Goal: Task Accomplishment & Management: Manage account settings

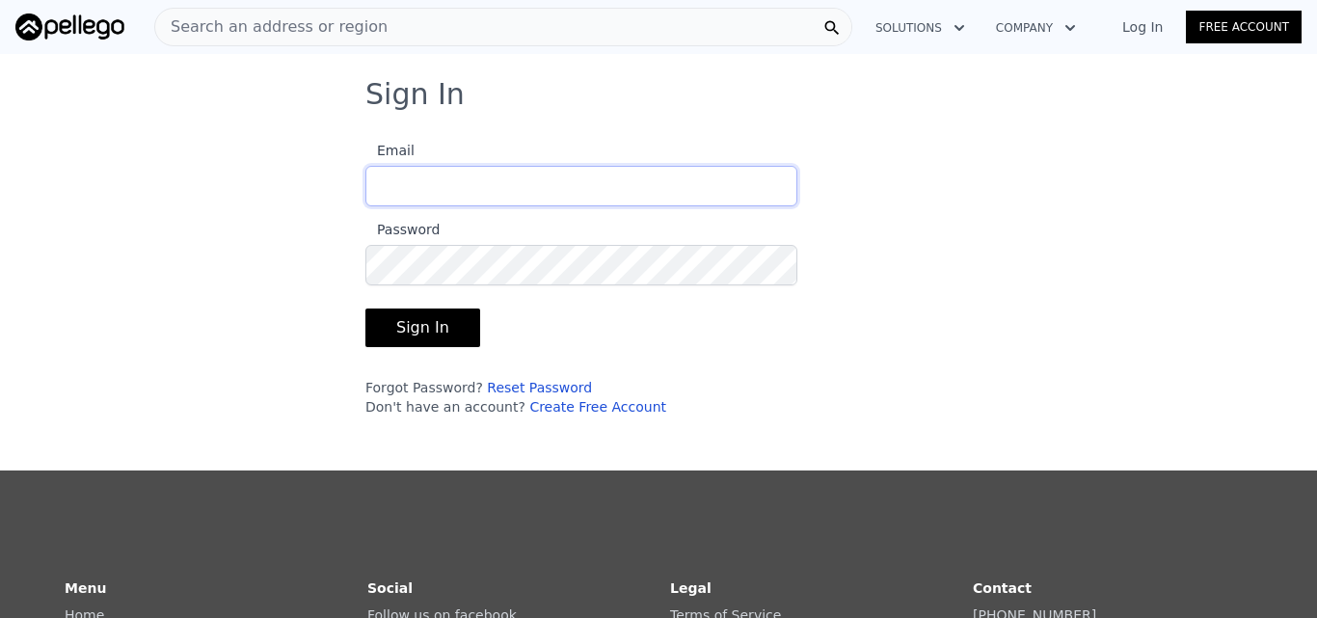
click at [448, 180] on input "Email" at bounding box center [581, 186] width 432 height 40
type input "[EMAIL_ADDRESS][DOMAIN_NAME]"
click at [365, 309] on button "Sign In" at bounding box center [422, 328] width 115 height 39
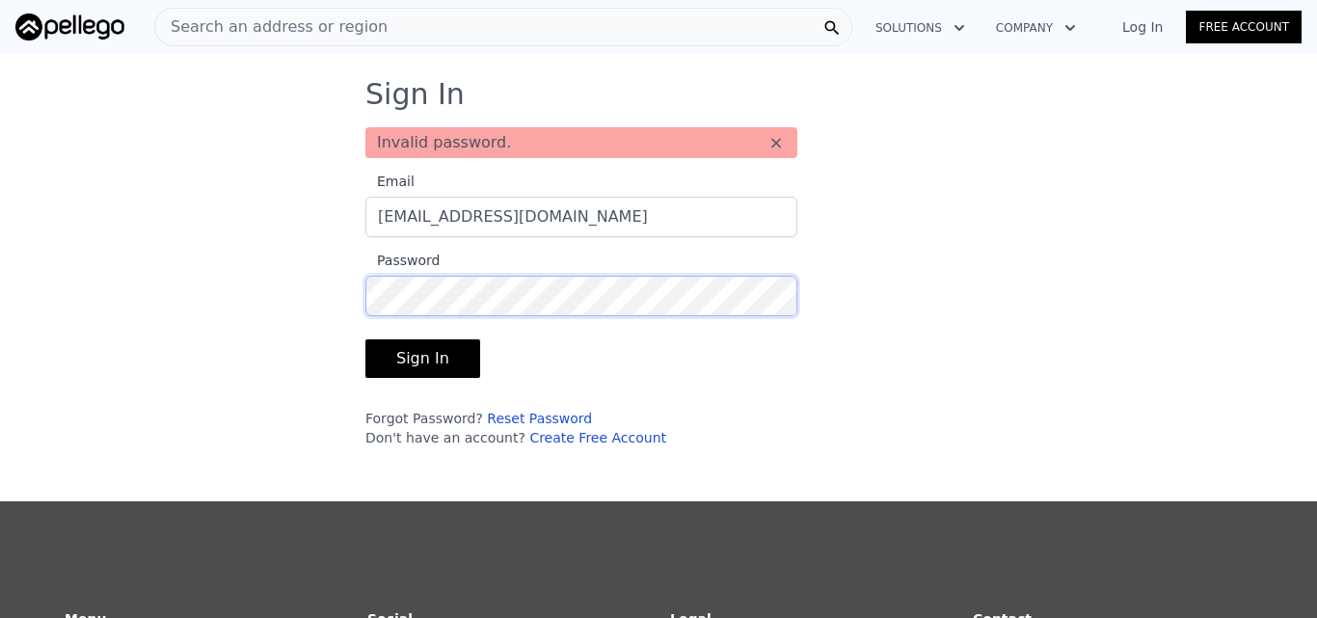
click at [345, 285] on div "Sign In Invalid password. × Email [EMAIL_ADDRESS][DOMAIN_NAME] Password Sign In…" at bounding box center [659, 270] width 648 height 386
click at [405, 350] on button "Sign In" at bounding box center [422, 358] width 115 height 39
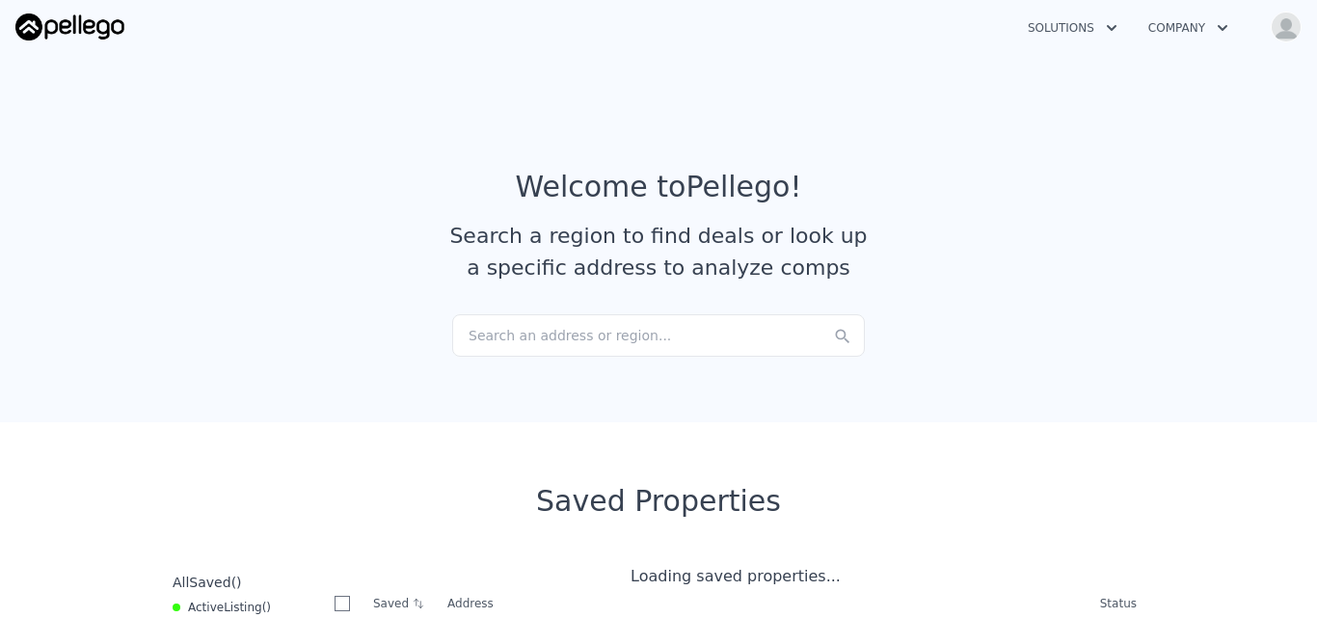
checkbox input "true"
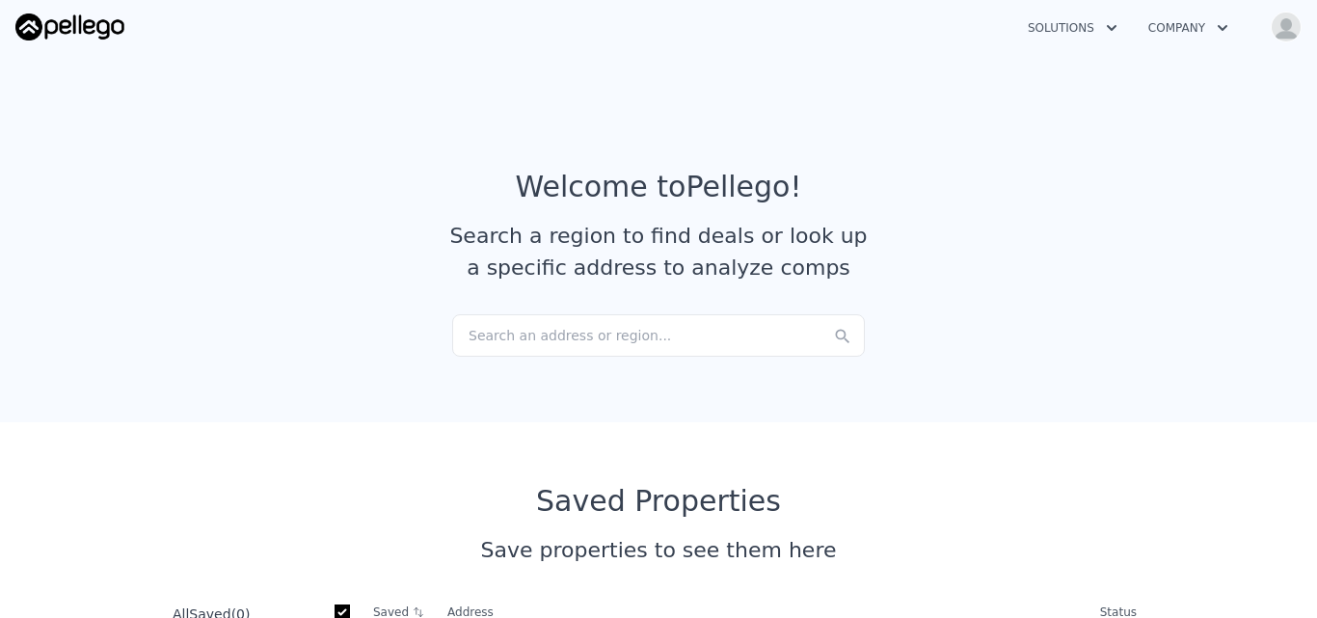
click at [1278, 27] on img "button" at bounding box center [1286, 27] width 31 height 31
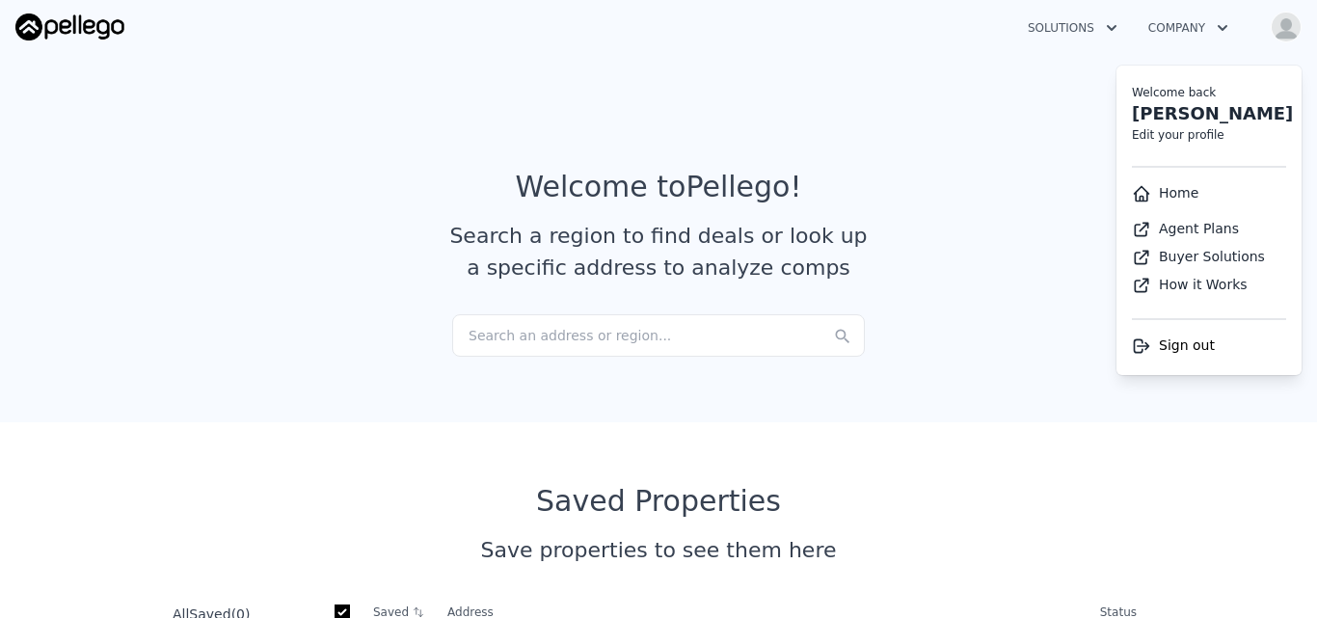
click at [1167, 136] on link "Edit your profile" at bounding box center [1178, 134] width 93 height 13
select select "53"
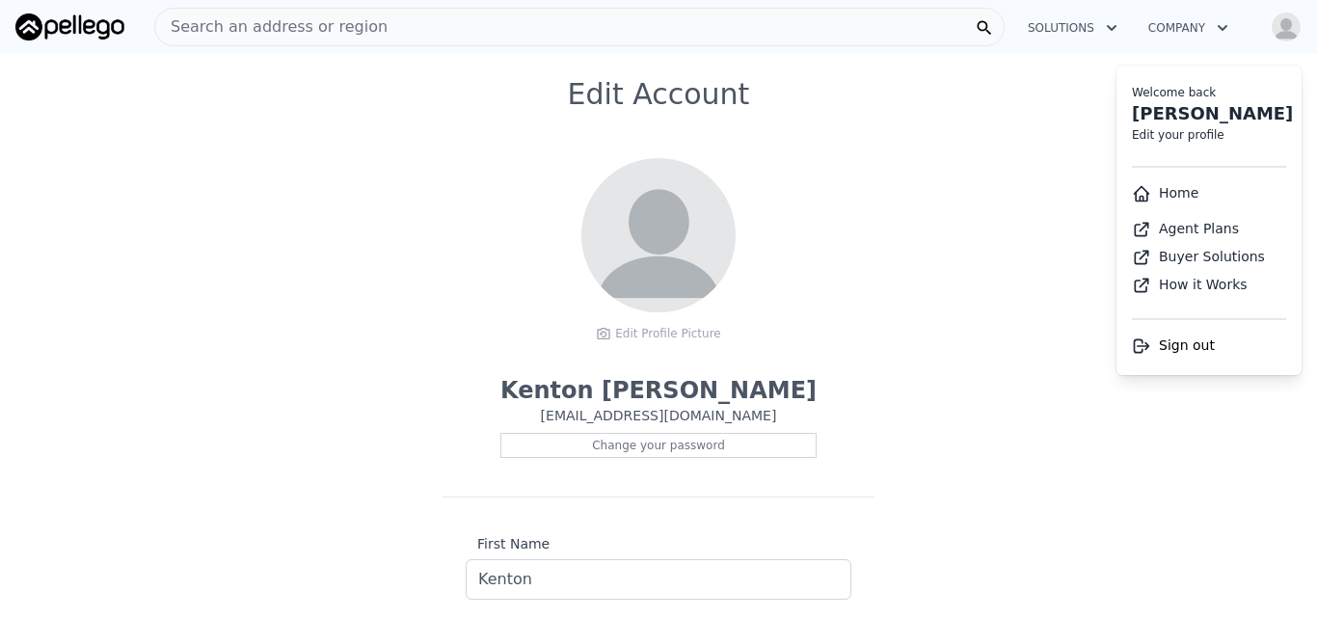
scroll to position [15, 0]
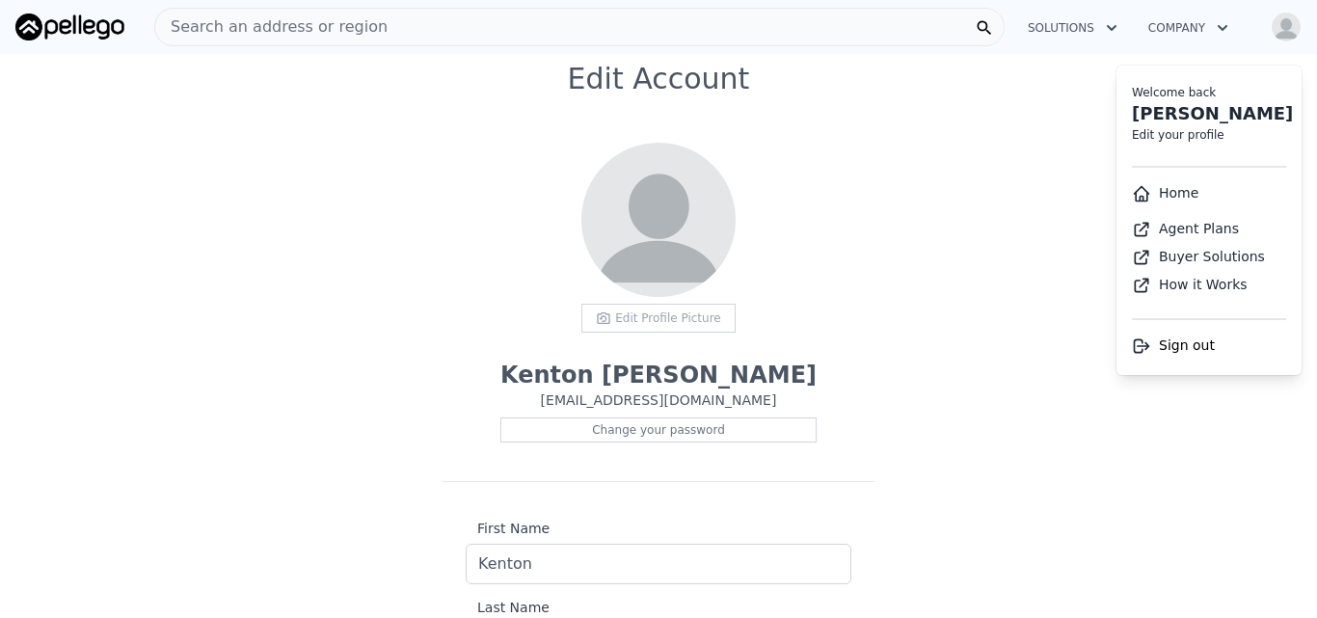
click at [638, 324] on div "Edit Profile Picture" at bounding box center [658, 318] width 154 height 29
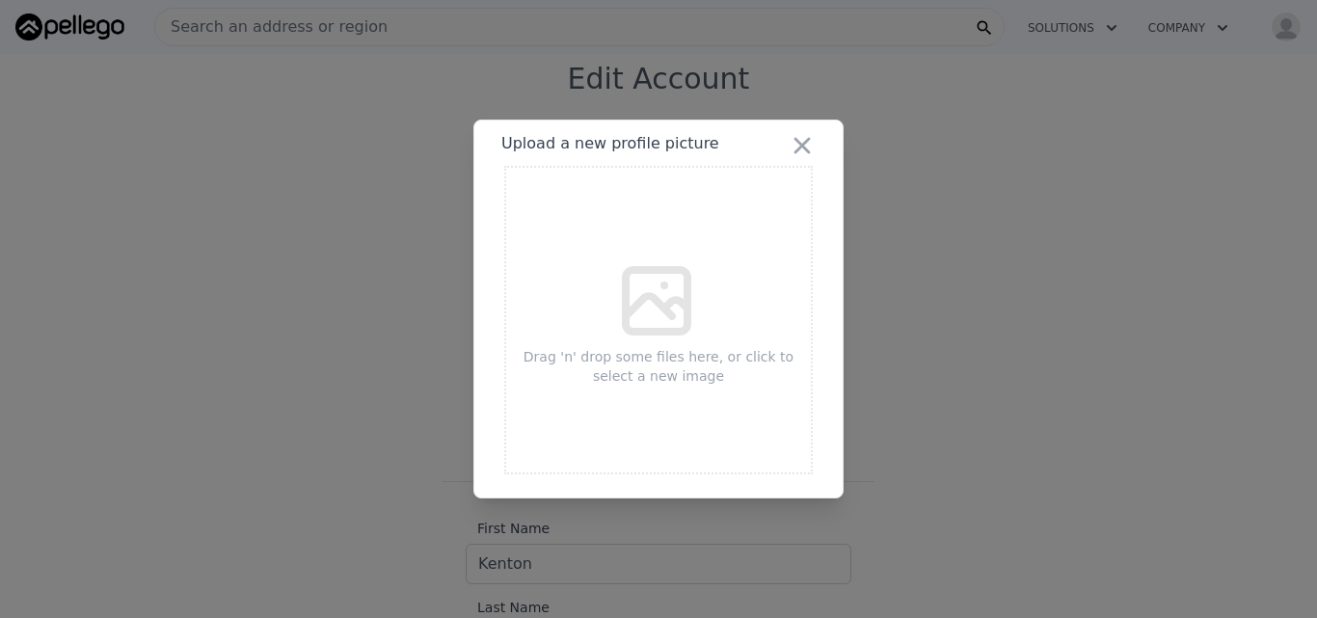
click at [647, 295] on icon at bounding box center [657, 301] width 62 height 62
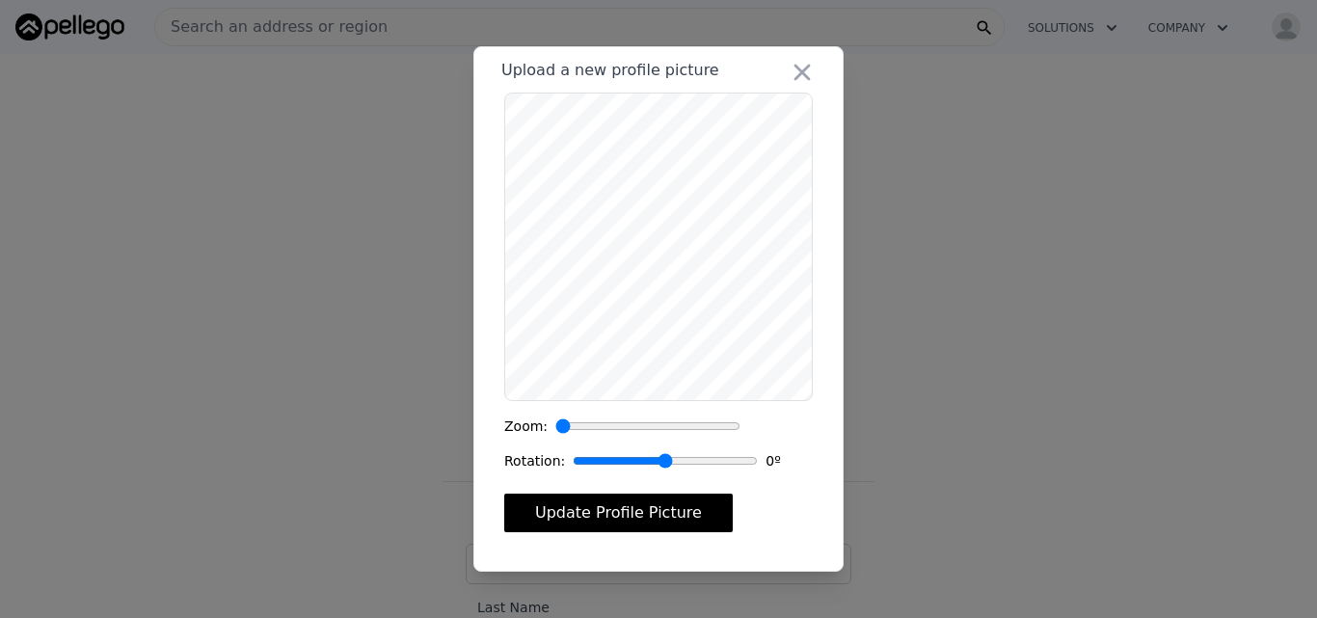
click at [579, 511] on button "Update Profile Picture" at bounding box center [618, 513] width 229 height 39
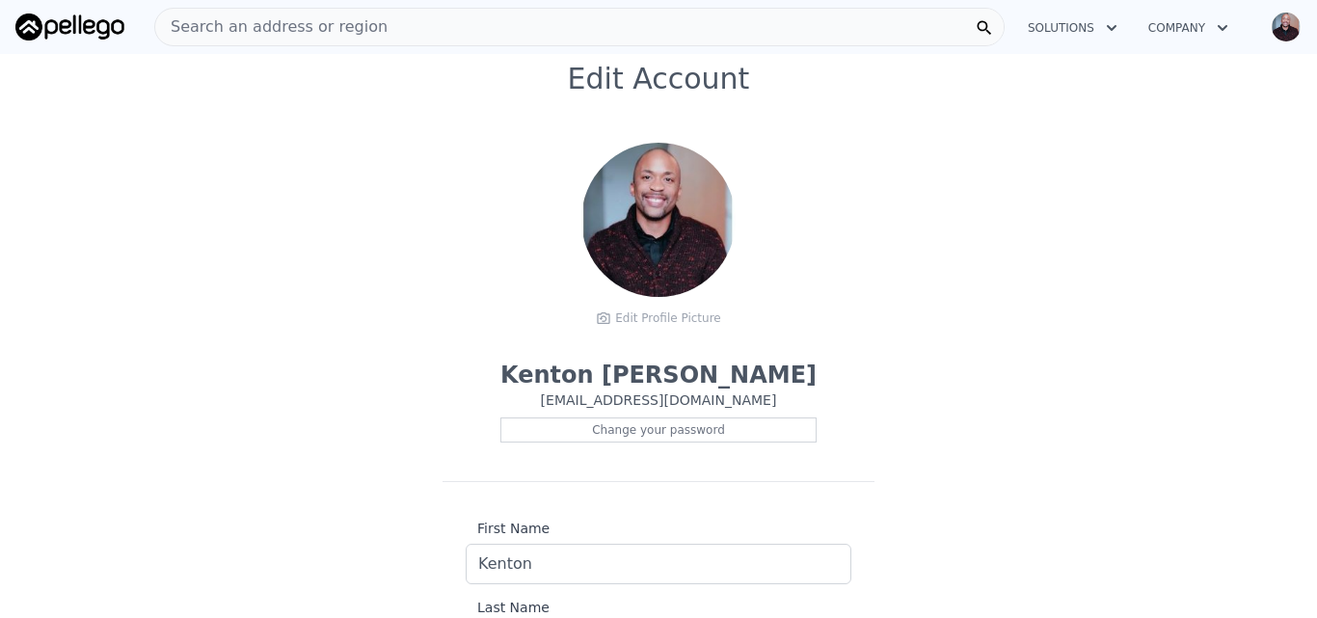
click at [1289, 32] on img "button" at bounding box center [1286, 27] width 31 height 31
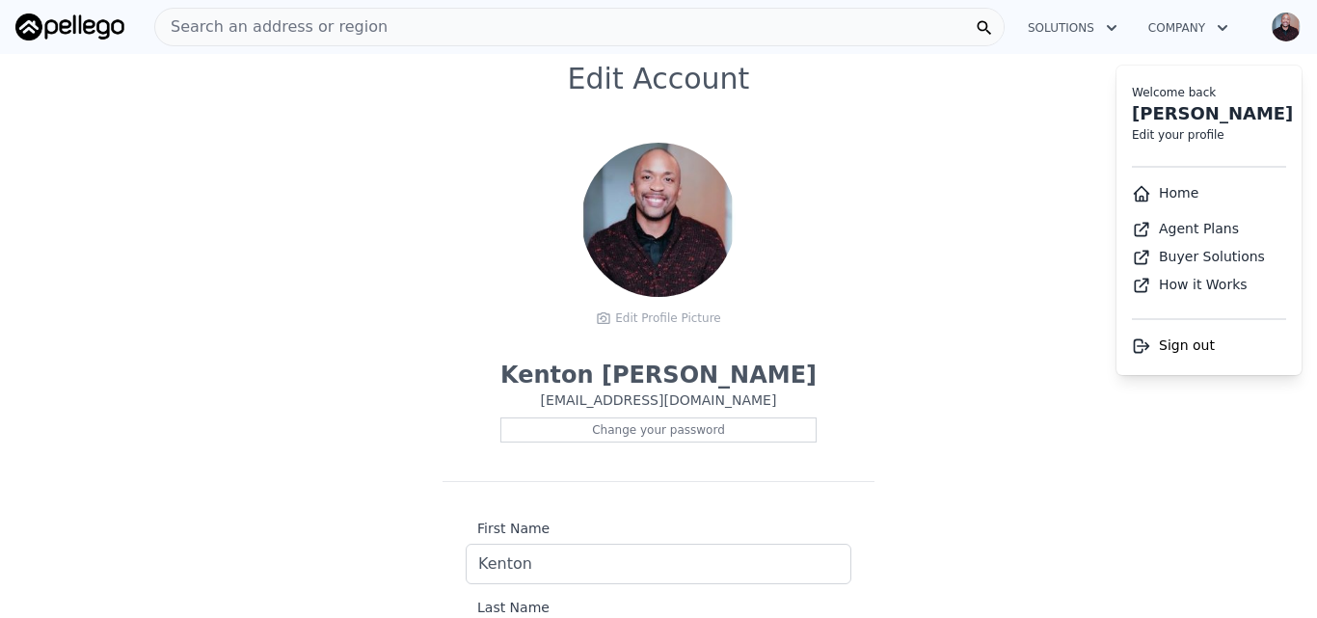
click at [1185, 131] on link "Edit your profile" at bounding box center [1178, 134] width 93 height 13
click at [1172, 130] on link "Edit your profile" at bounding box center [1178, 134] width 93 height 13
click at [647, 320] on div "Edit Profile Picture" at bounding box center [658, 318] width 154 height 29
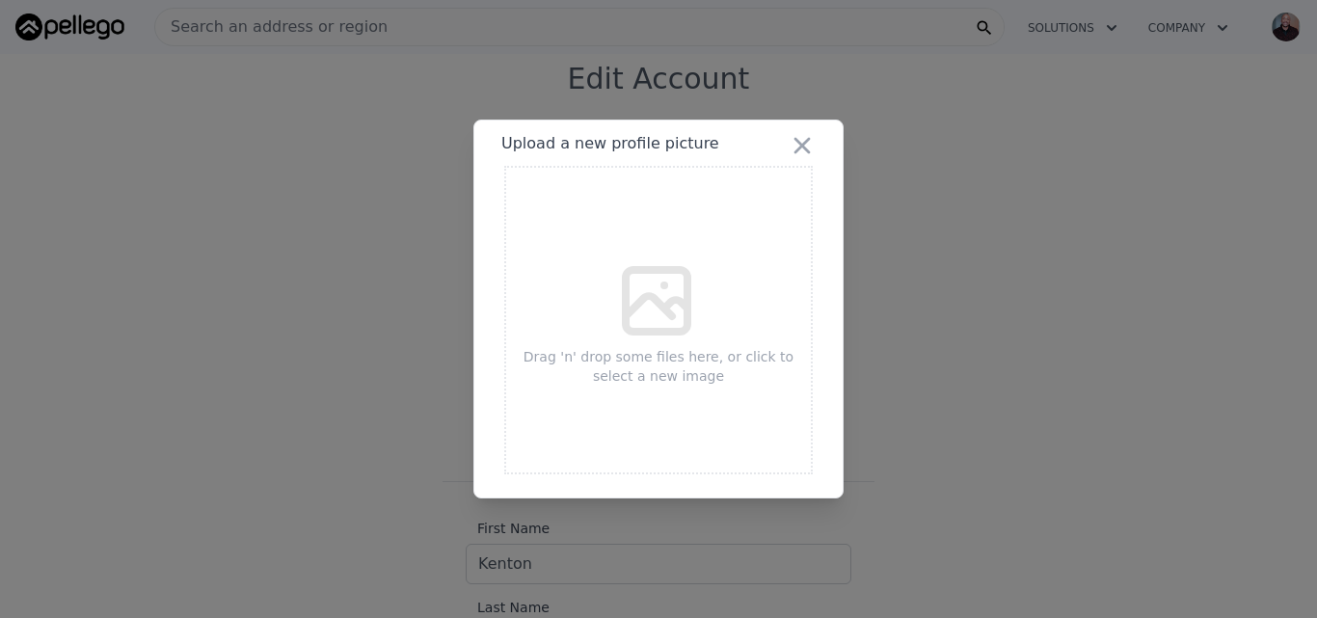
click at [650, 336] on icon at bounding box center [656, 301] width 93 height 93
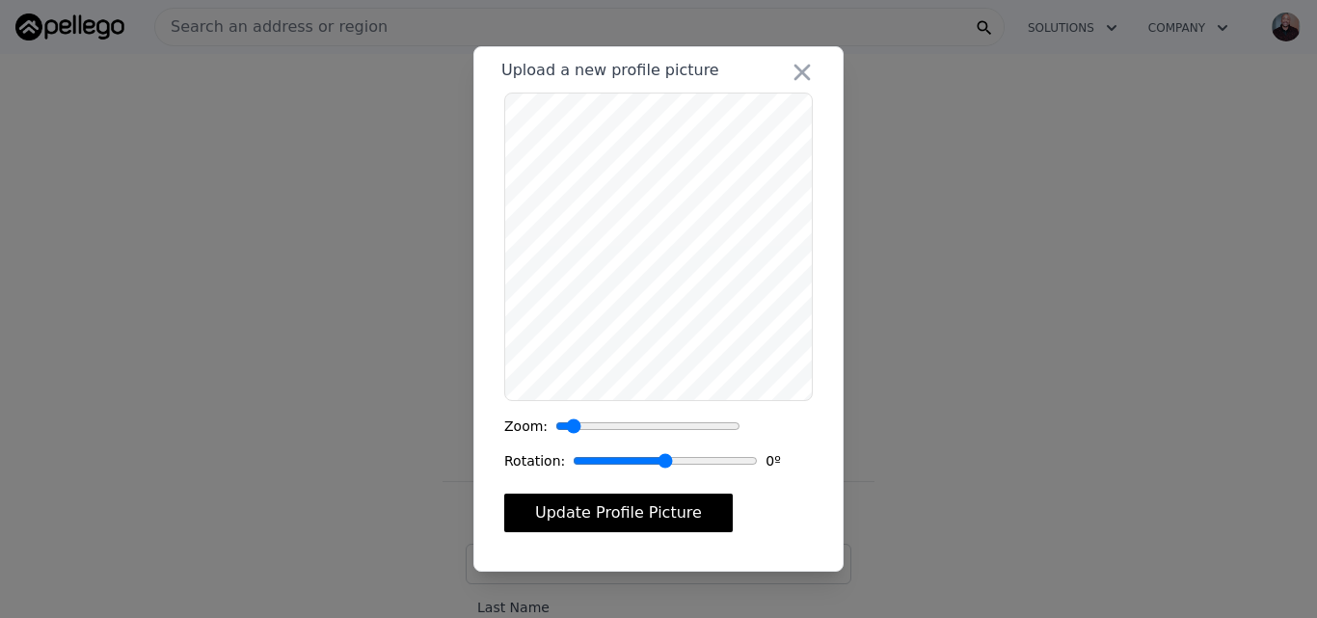
type input "1.12"
click at [568, 429] on input "range" at bounding box center [647, 426] width 185 height 19
click at [640, 521] on button "Update Profile Picture" at bounding box center [618, 513] width 229 height 39
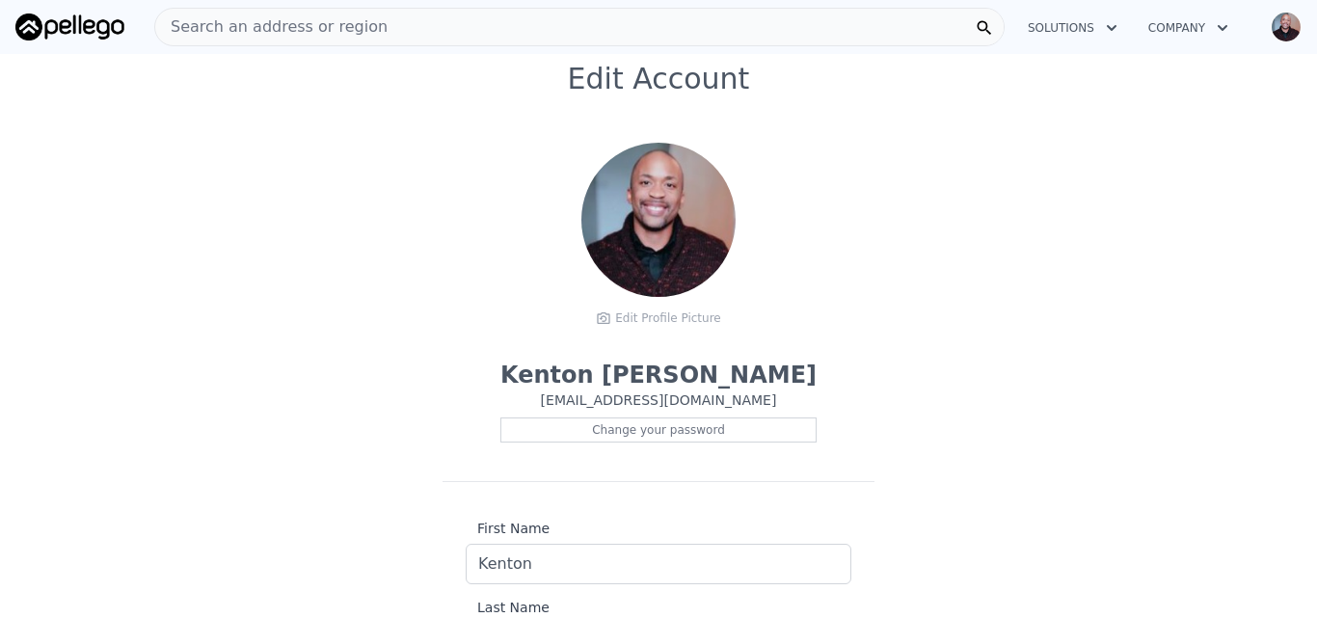
scroll to position [34, 0]
